Goal: Information Seeking & Learning: Learn about a topic

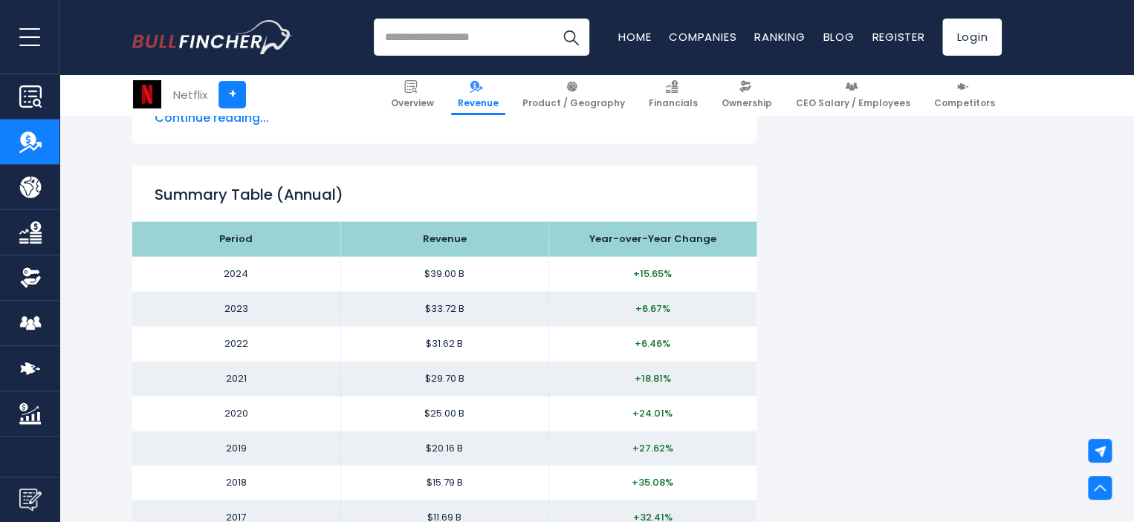
scroll to position [1397, 0]
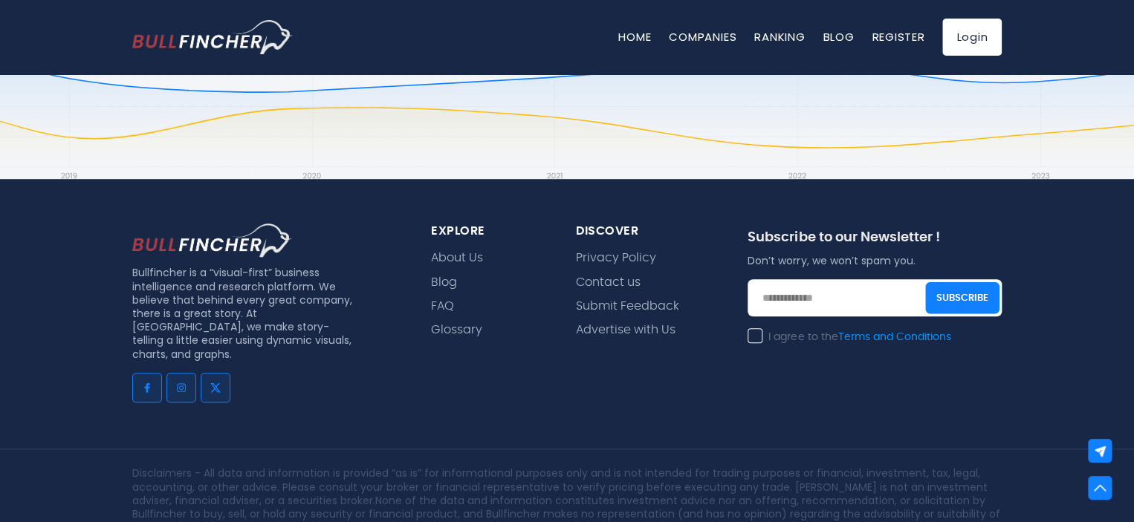
scroll to position [3322, 0]
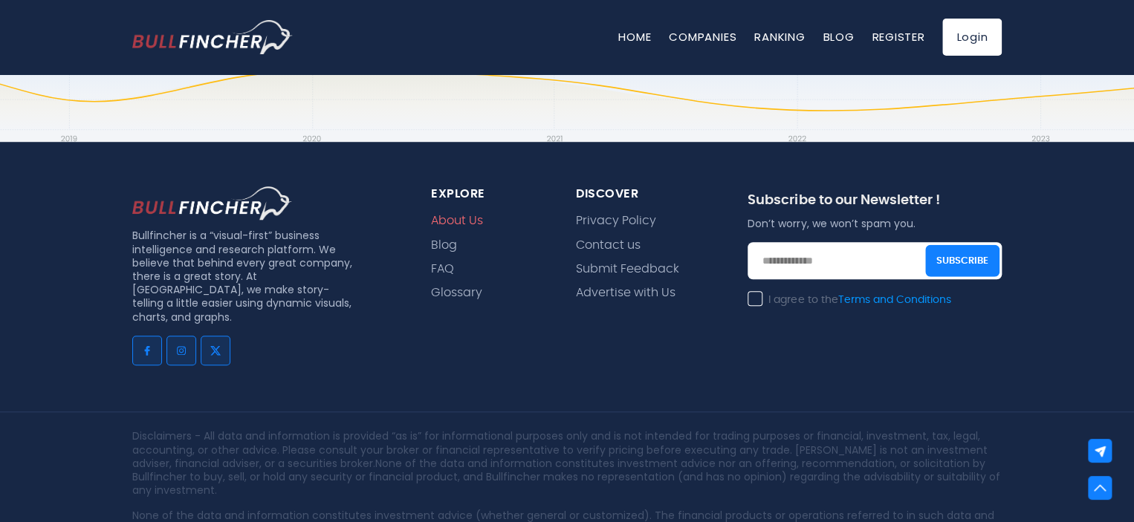
click at [455, 216] on link "About Us" at bounding box center [457, 221] width 52 height 14
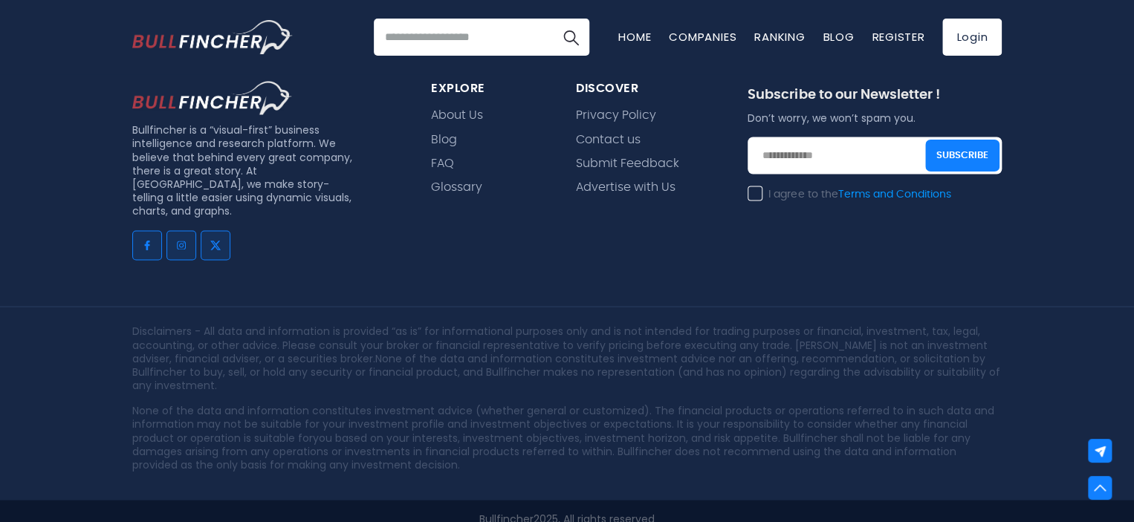
scroll to position [1181, 0]
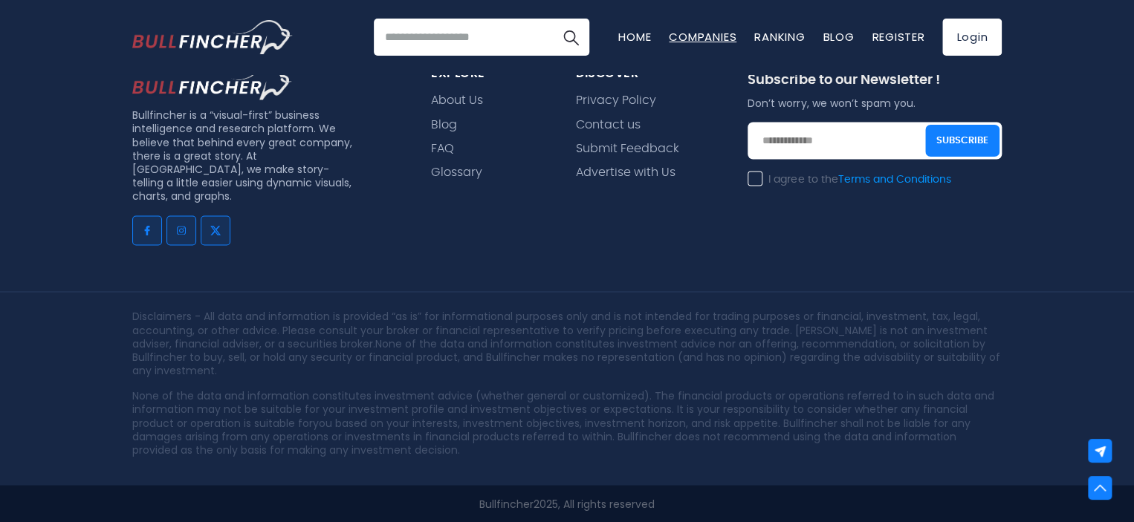
click at [702, 41] on link "Companies" at bounding box center [703, 37] width 68 height 16
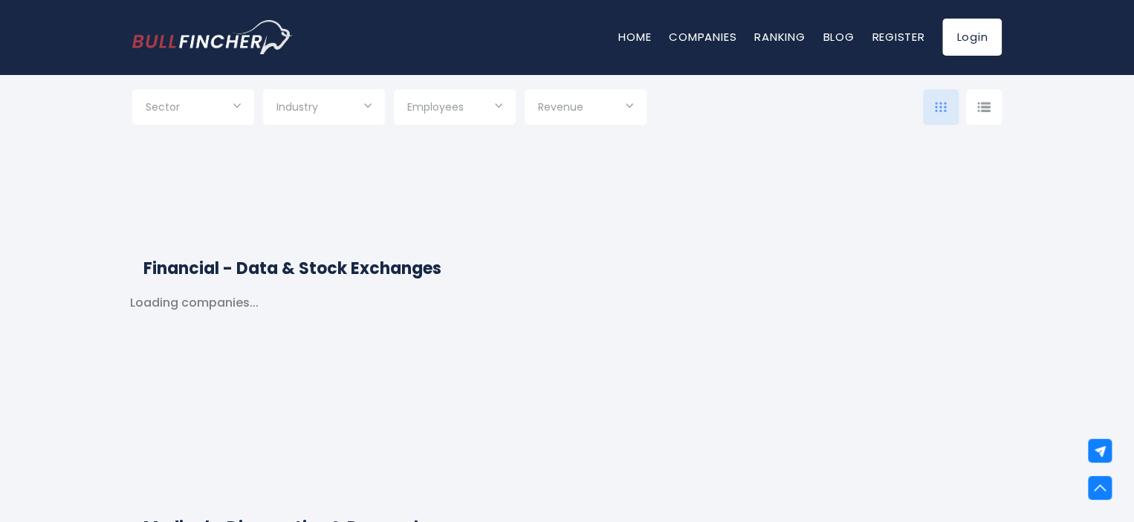
scroll to position [8029, 0]
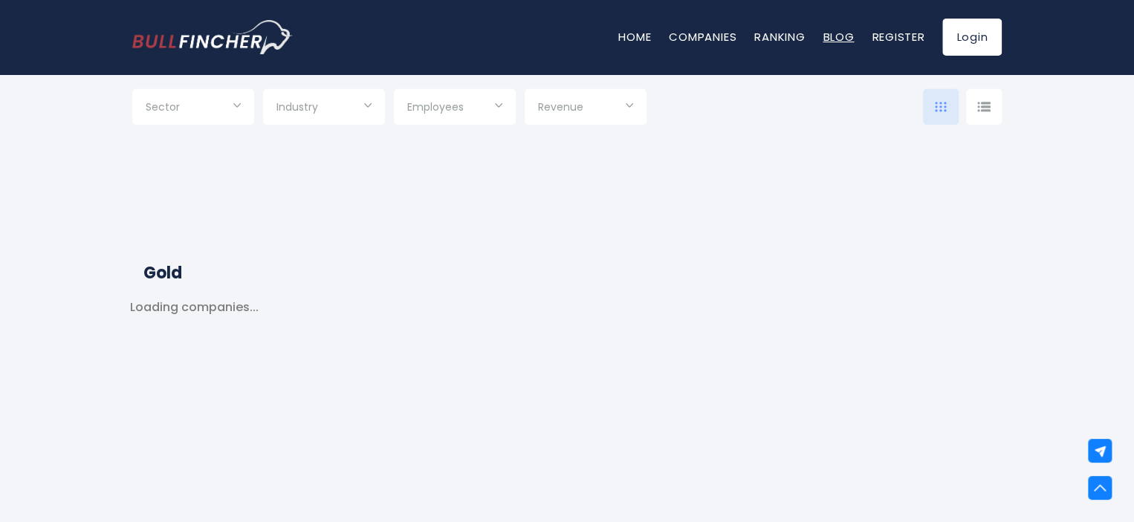
click at [838, 44] on link "Blog" at bounding box center [838, 37] width 31 height 16
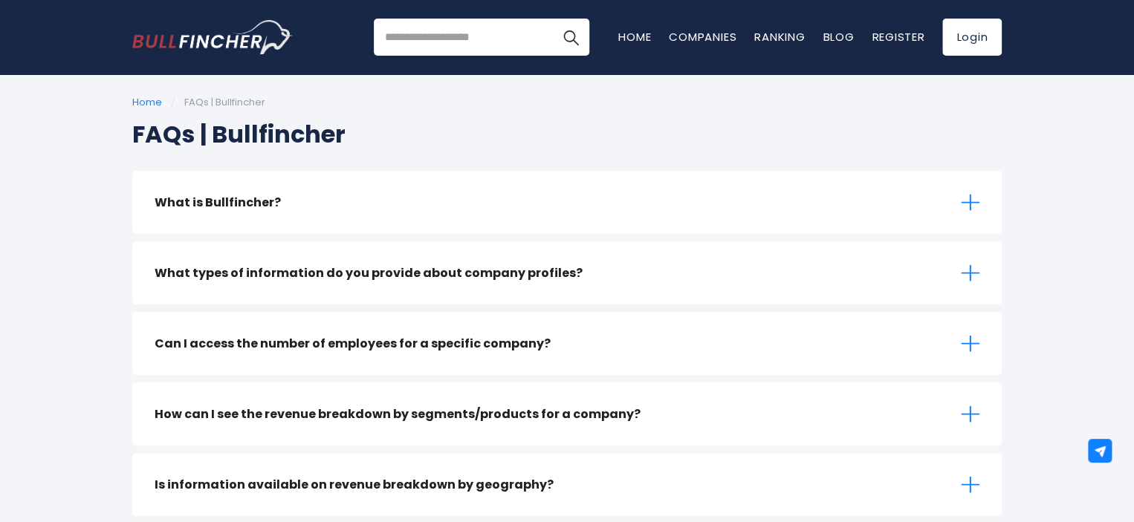
click at [369, 198] on div "What is Bullfincher?" at bounding box center [566, 202] width 869 height 63
click at [968, 212] on div "What is Bullfincher?" at bounding box center [566, 202] width 869 height 63
click at [969, 200] on icon at bounding box center [970, 202] width 19 height 19
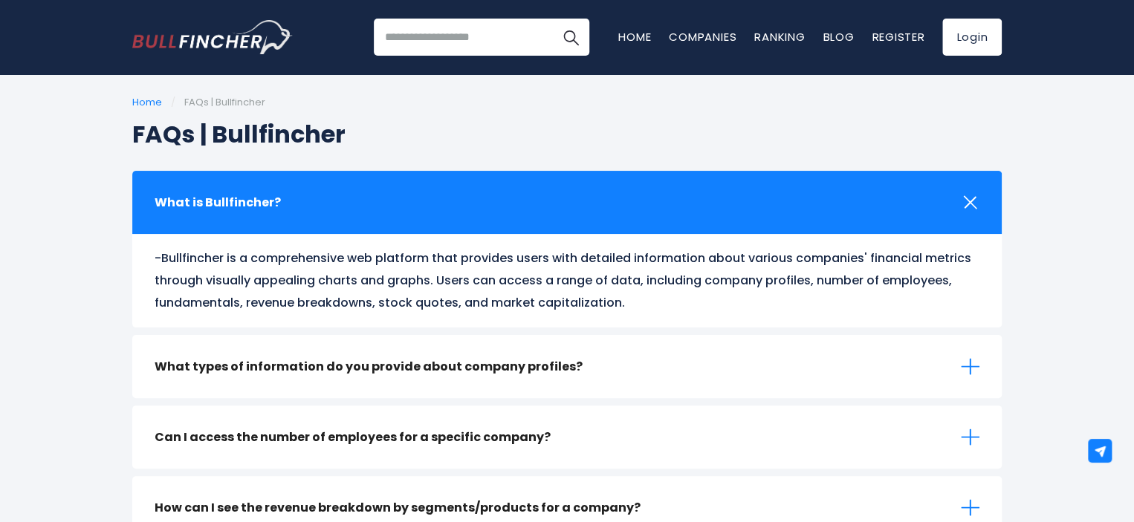
click at [969, 200] on icon at bounding box center [970, 202] width 26 height 26
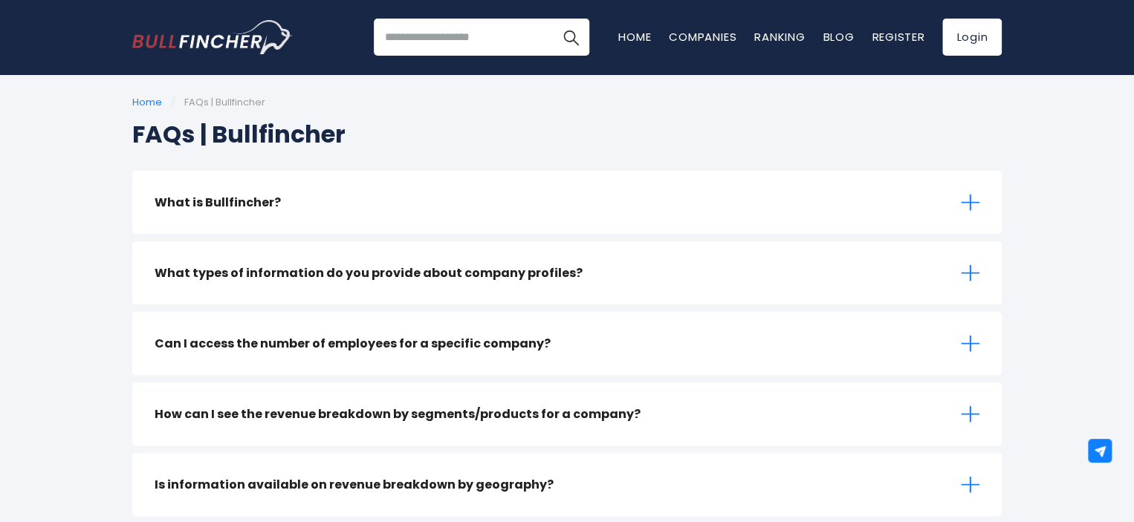
click at [651, 365] on div "Can I access the number of employees for a specific company?" at bounding box center [566, 343] width 869 height 63
click at [621, 338] on div "Can I access the number of employees for a specific company?" at bounding box center [566, 343] width 869 height 63
click at [965, 338] on icon at bounding box center [970, 343] width 19 height 19
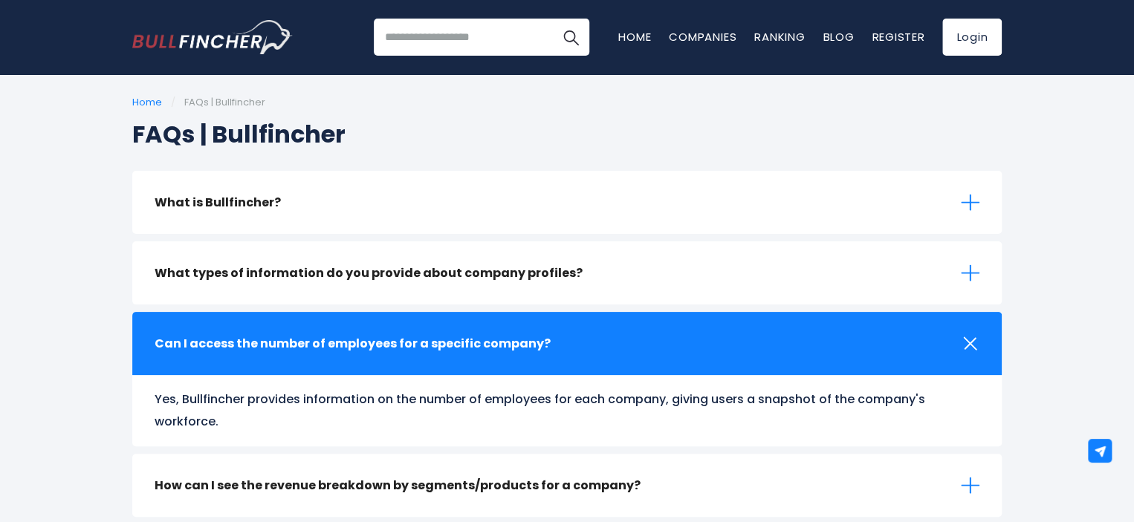
click at [973, 338] on icon at bounding box center [970, 344] width 26 height 26
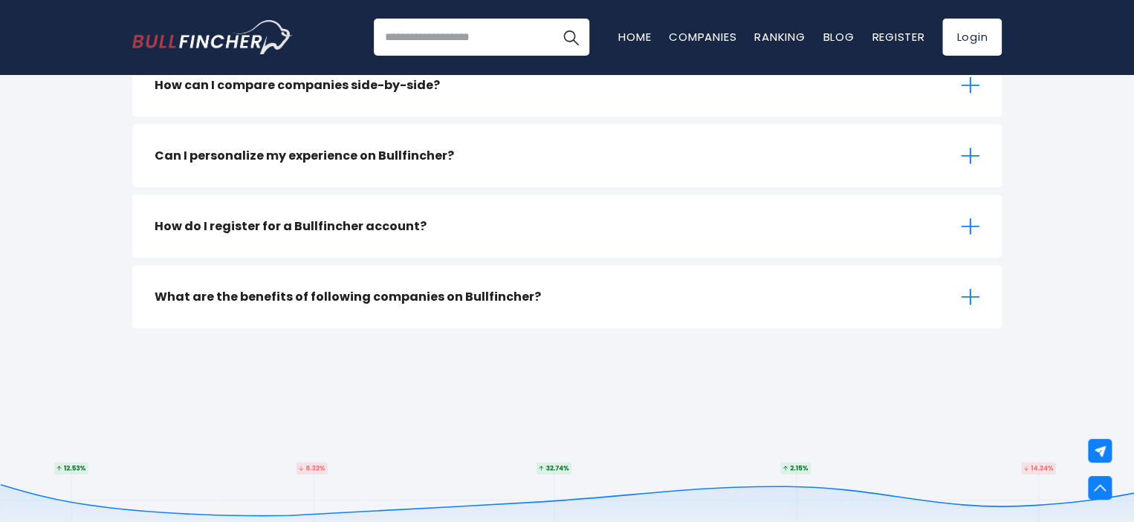
scroll to position [624, 0]
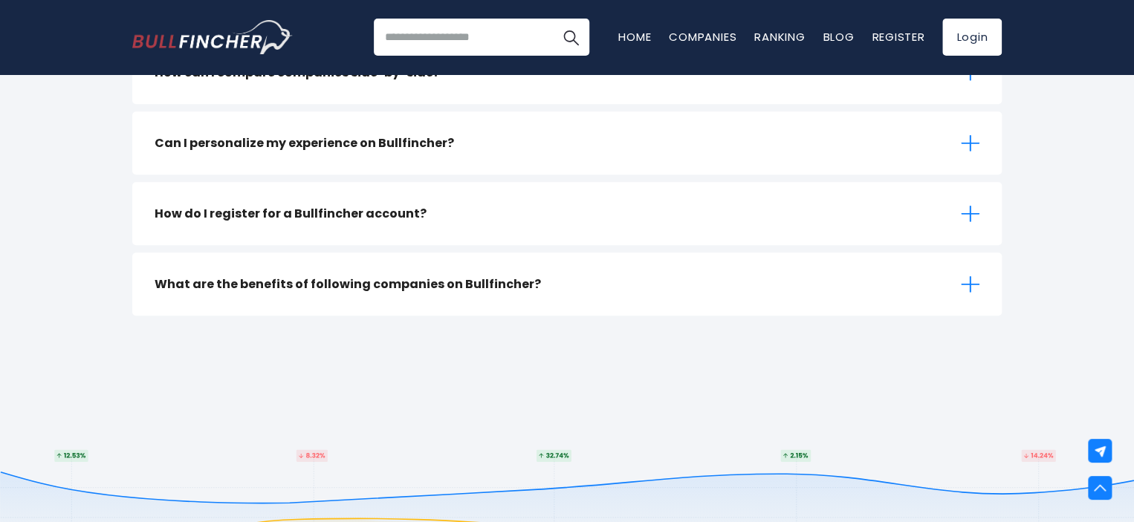
click at [971, 211] on icon at bounding box center [970, 213] width 19 height 19
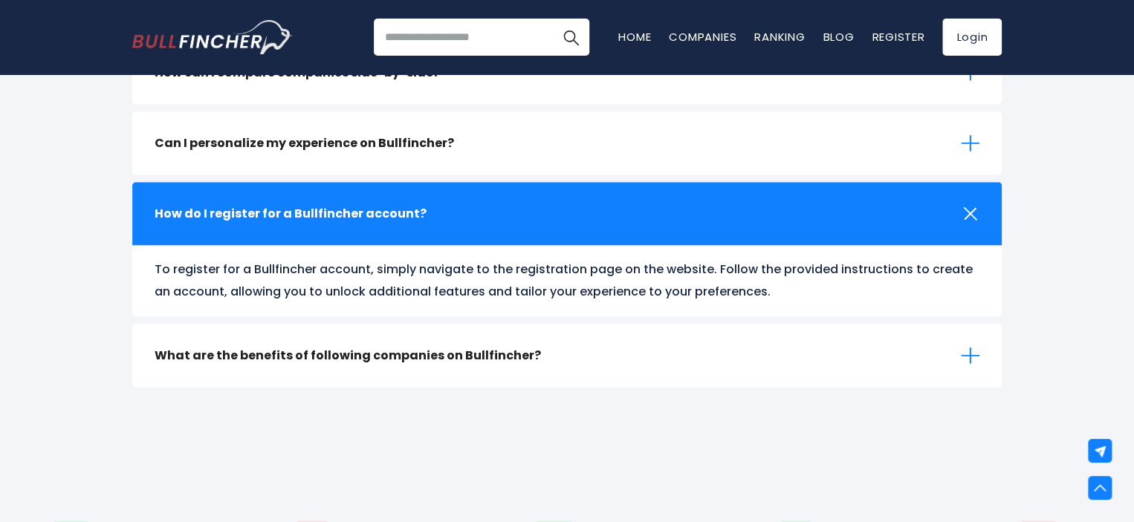
click at [971, 211] on icon at bounding box center [970, 214] width 26 height 26
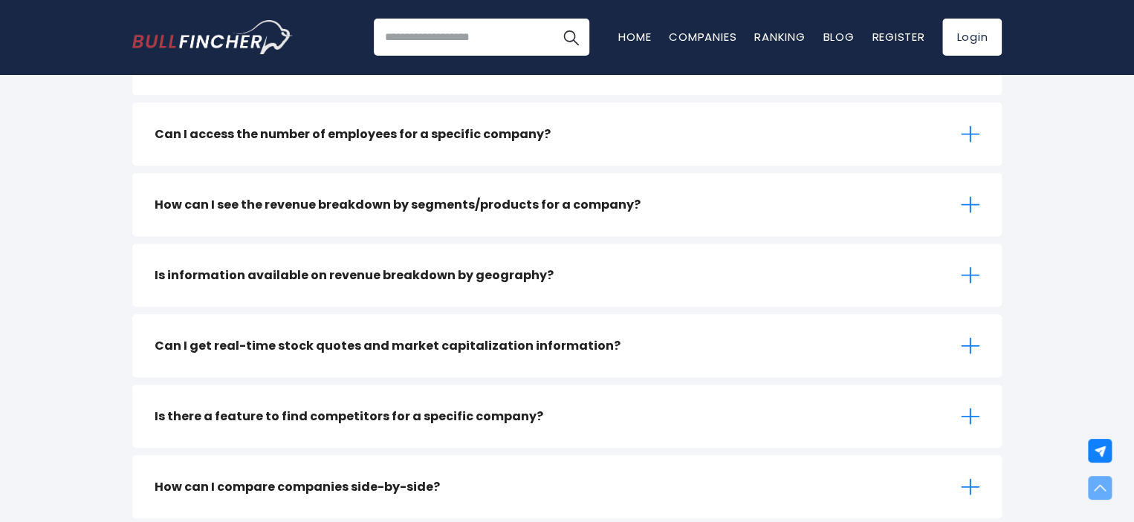
scroll to position [208, 0]
